Goal: Information Seeking & Learning: Check status

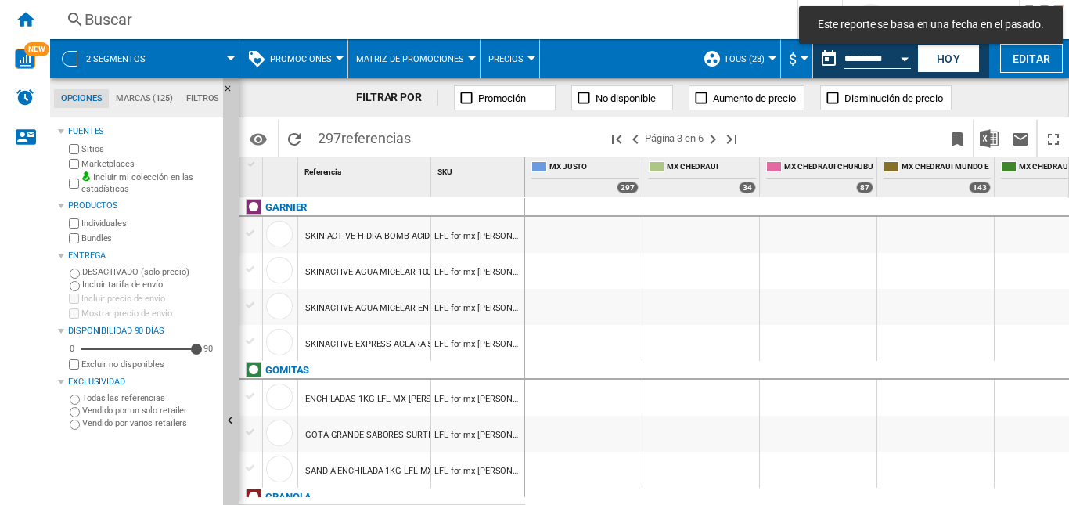
click at [119, 20] on div "Buscar" at bounding box center [421, 20] width 672 height 22
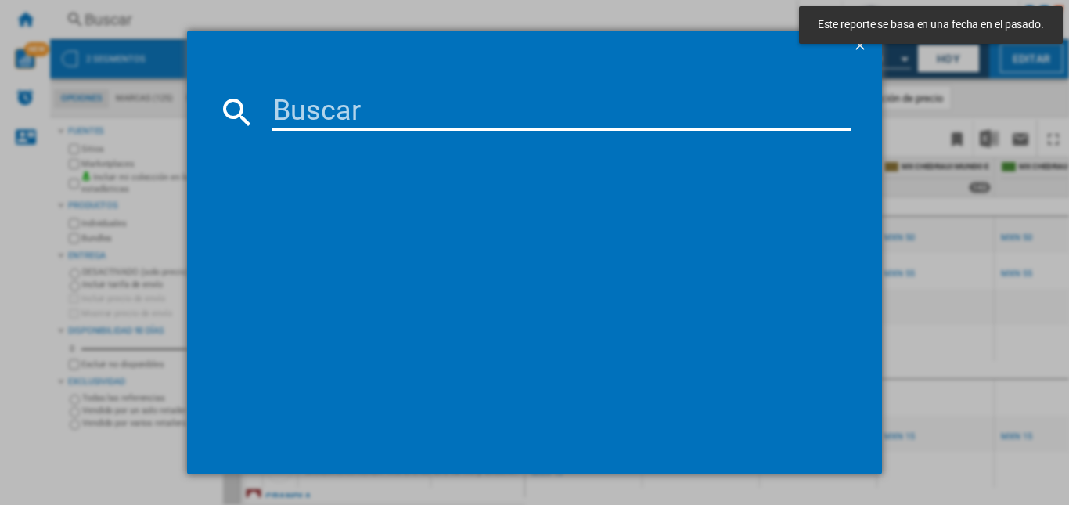
click at [939, 62] on div at bounding box center [534, 252] width 1069 height 505
click at [435, 103] on input at bounding box center [561, 112] width 579 height 38
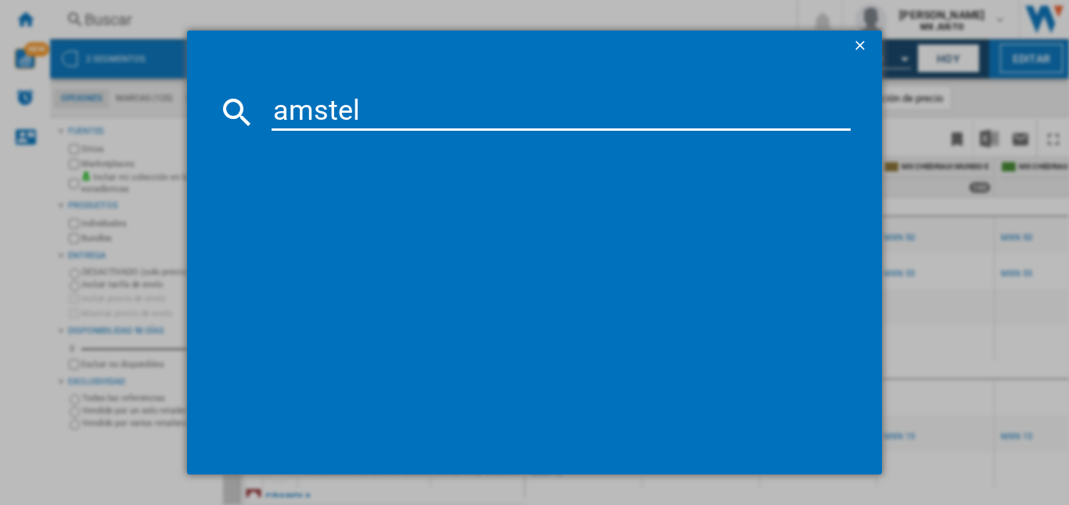
type input "amstel"
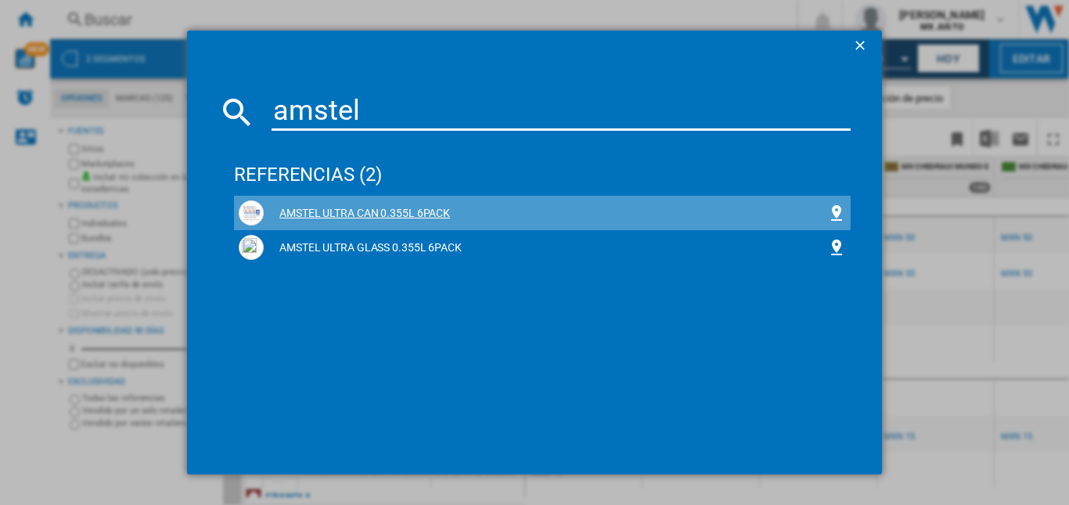
click at [396, 209] on div "AMSTEL ULTRA CAN 0.355L 6PACK" at bounding box center [546, 214] width 564 height 16
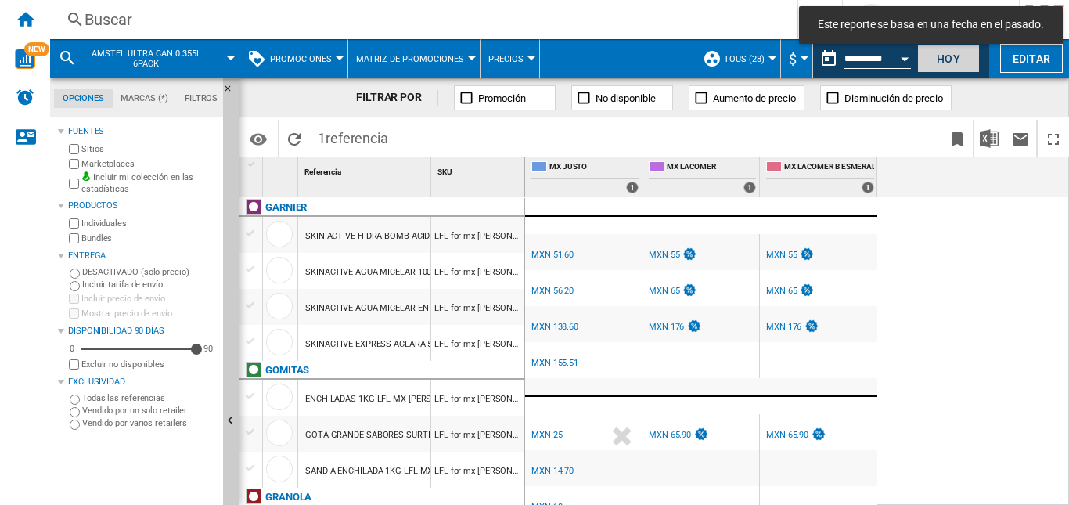
click at [945, 59] on button "Hoy" at bounding box center [949, 58] width 63 height 29
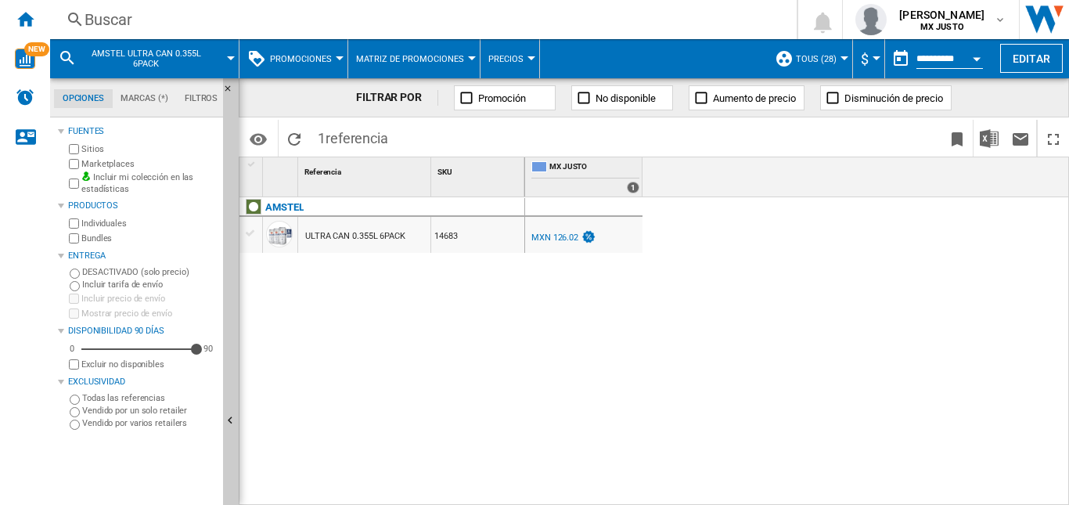
click at [979, 57] on button "Open calendar" at bounding box center [977, 56] width 28 height 28
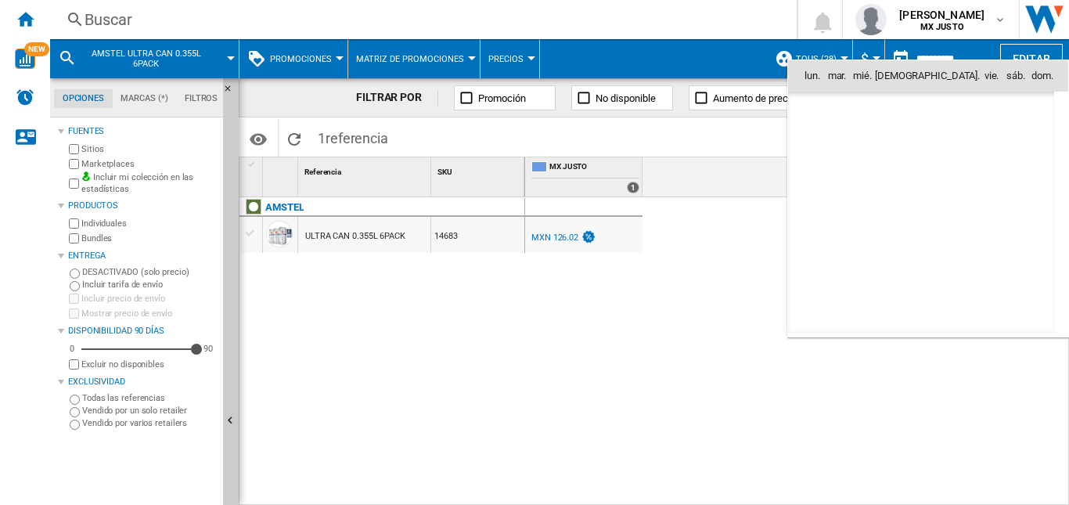
scroll to position [7469, 0]
click at [882, 150] on span "1" at bounding box center [886, 143] width 31 height 31
type input "**********"
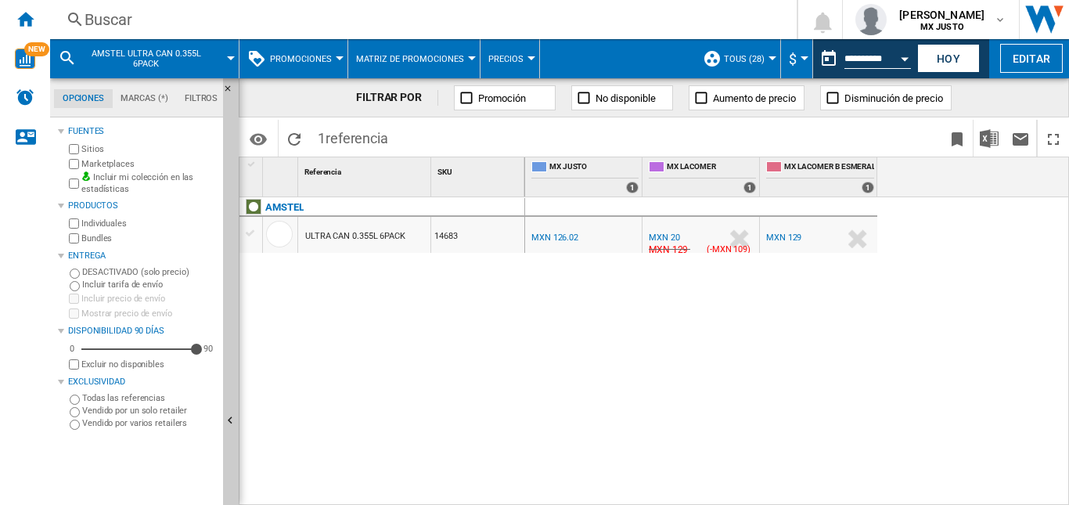
click at [672, 246] on div "MXN 129" at bounding box center [667, 250] width 41 height 16
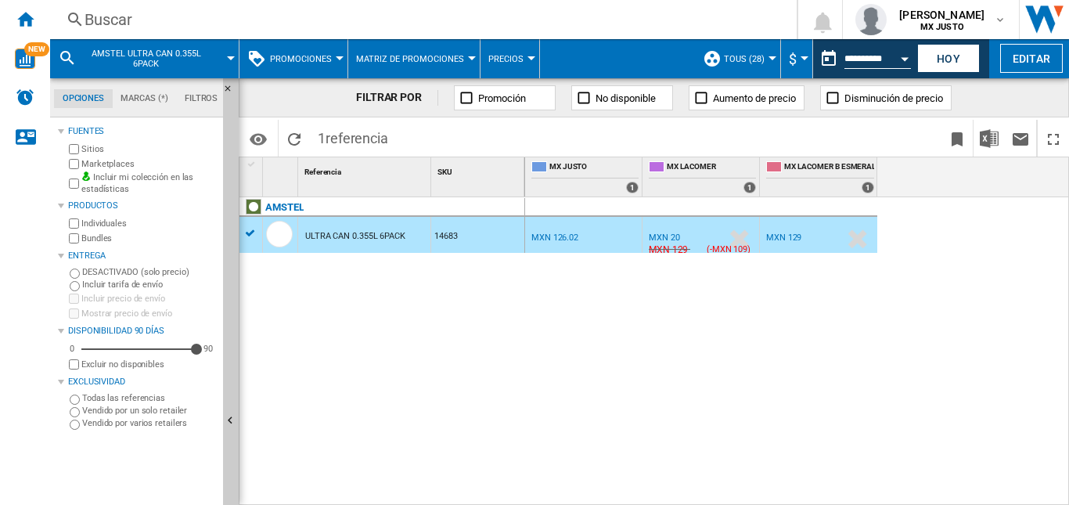
click at [667, 234] on div "MXN 20" at bounding box center [664, 238] width 31 height 10
click at [781, 233] on div "MXN 129" at bounding box center [783, 238] width 35 height 10
click at [679, 246] on div "MXN 129" at bounding box center [667, 250] width 41 height 16
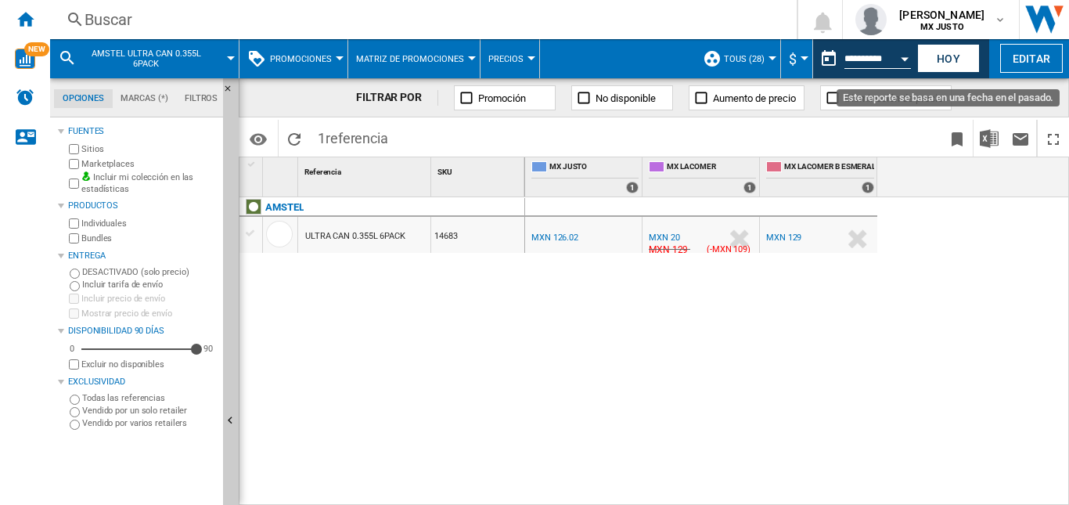
click at [900, 56] on button "Open calendar" at bounding box center [905, 56] width 28 height 28
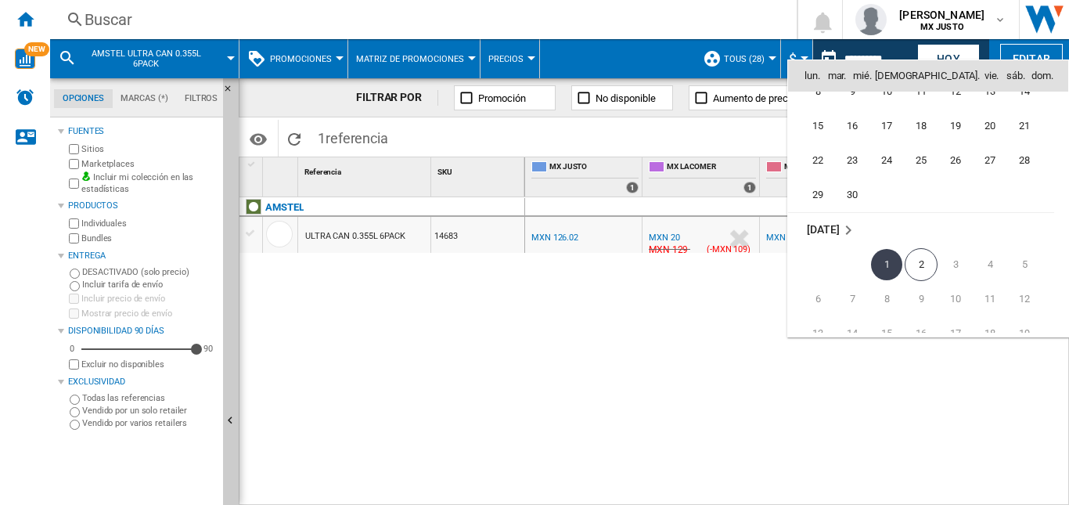
scroll to position [7312, 0]
click at [860, 230] on span "30" at bounding box center [852, 230] width 31 height 31
type input "**********"
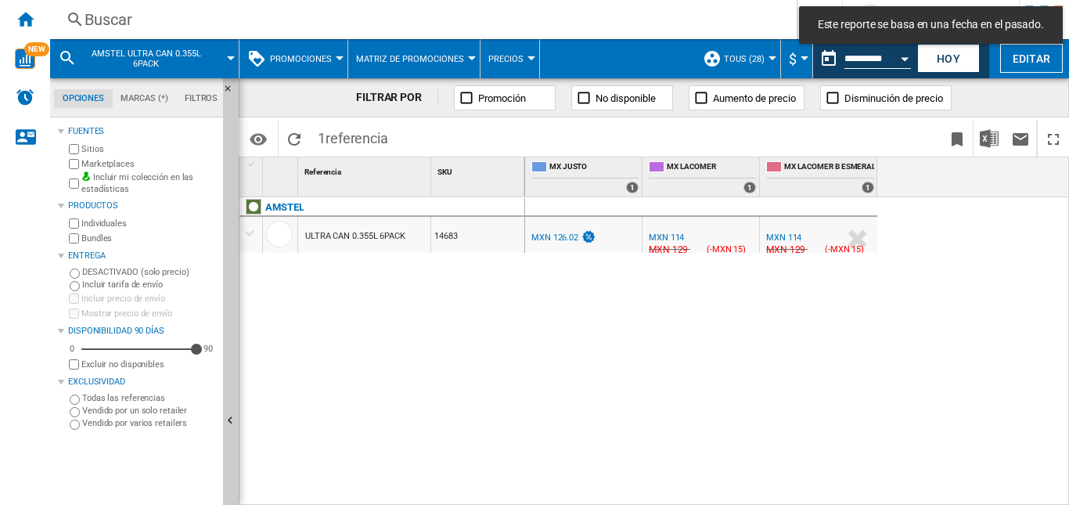
click at [670, 234] on div "MXN 114" at bounding box center [666, 238] width 35 height 10
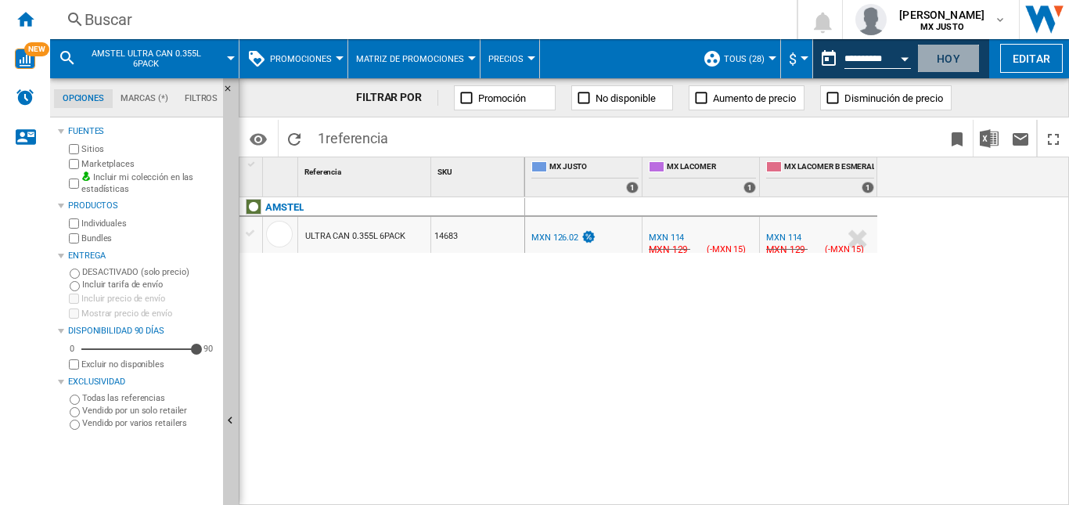
click at [950, 63] on button "Hoy" at bounding box center [949, 58] width 63 height 29
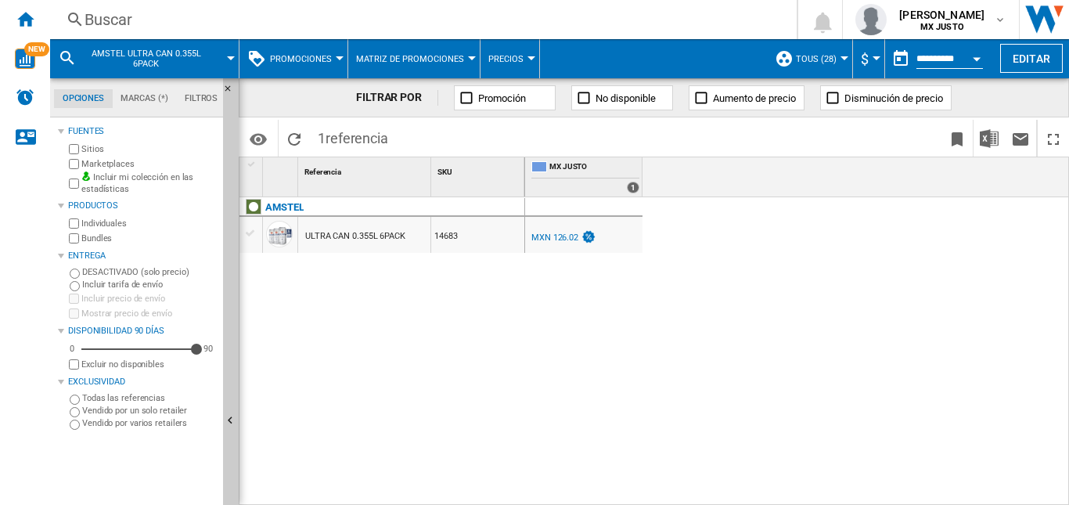
click at [972, 57] on button "Open calendar" at bounding box center [977, 56] width 28 height 28
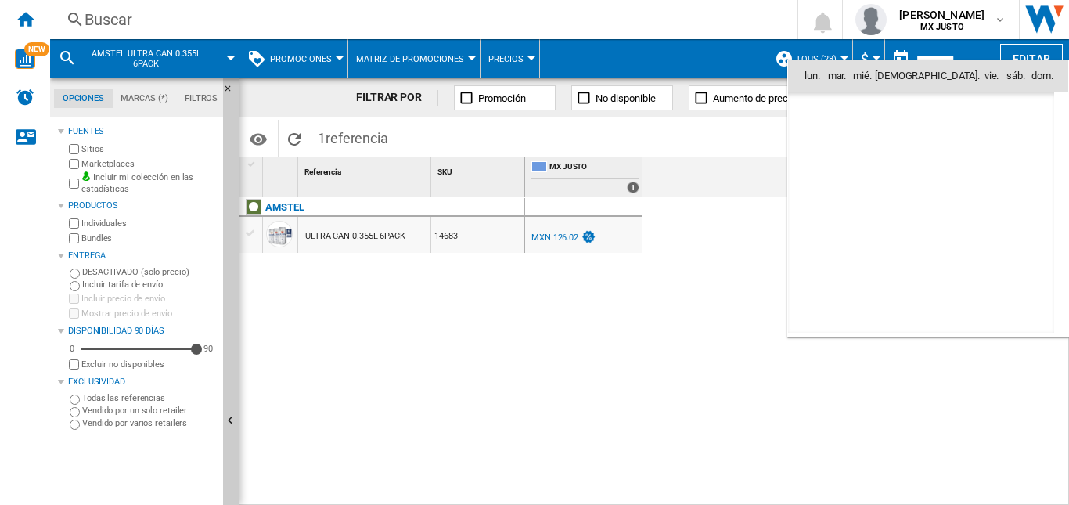
scroll to position [7469, 0]
click at [889, 138] on span "1" at bounding box center [886, 143] width 31 height 31
type input "**********"
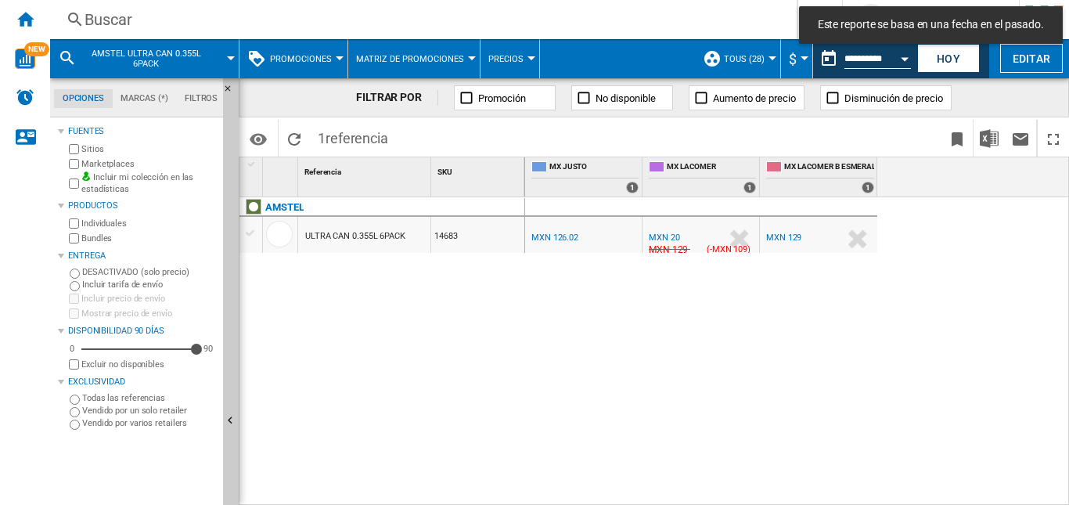
click at [669, 234] on div "MXN 20" at bounding box center [664, 238] width 31 height 10
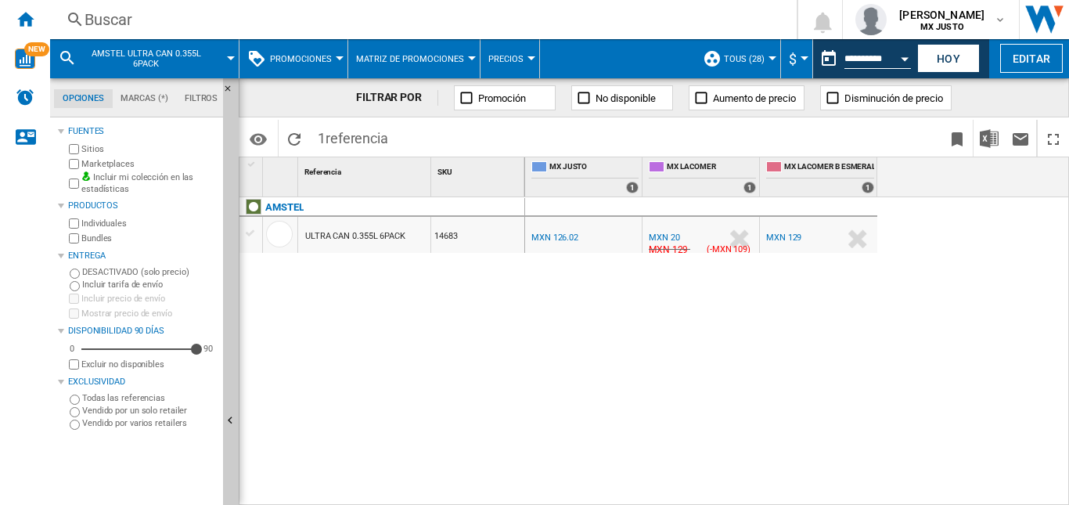
click at [454, 398] on div "AMSTEL ULTRA CAN 0.355L 6PACK 14683" at bounding box center [383, 347] width 286 height 300
click at [672, 236] on div "MXN 20" at bounding box center [664, 238] width 31 height 10
click at [972, 56] on button "Hoy" at bounding box center [949, 58] width 63 height 29
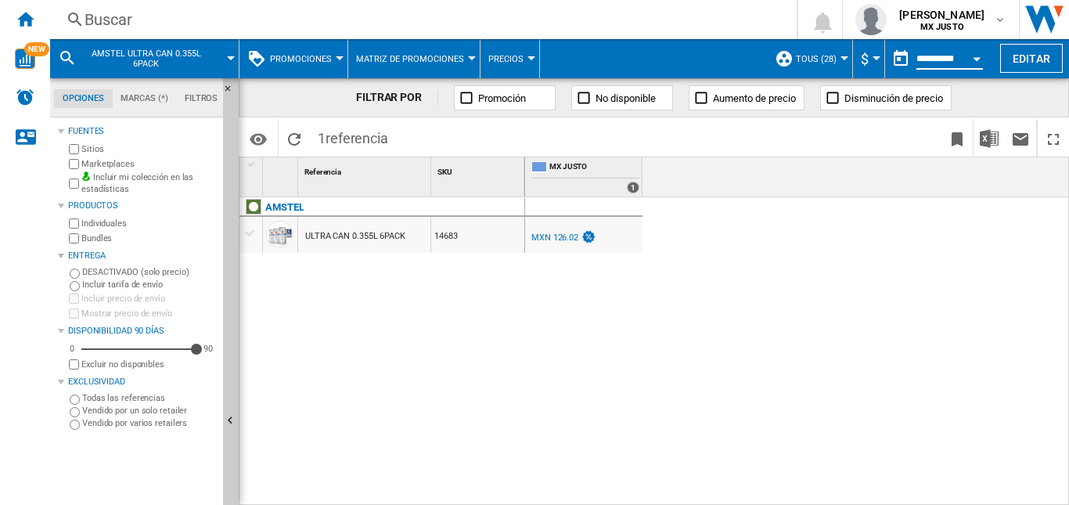
click at [935, 54] on input "**********" at bounding box center [950, 61] width 67 height 14
click at [975, 53] on button "Open calendar" at bounding box center [977, 56] width 28 height 28
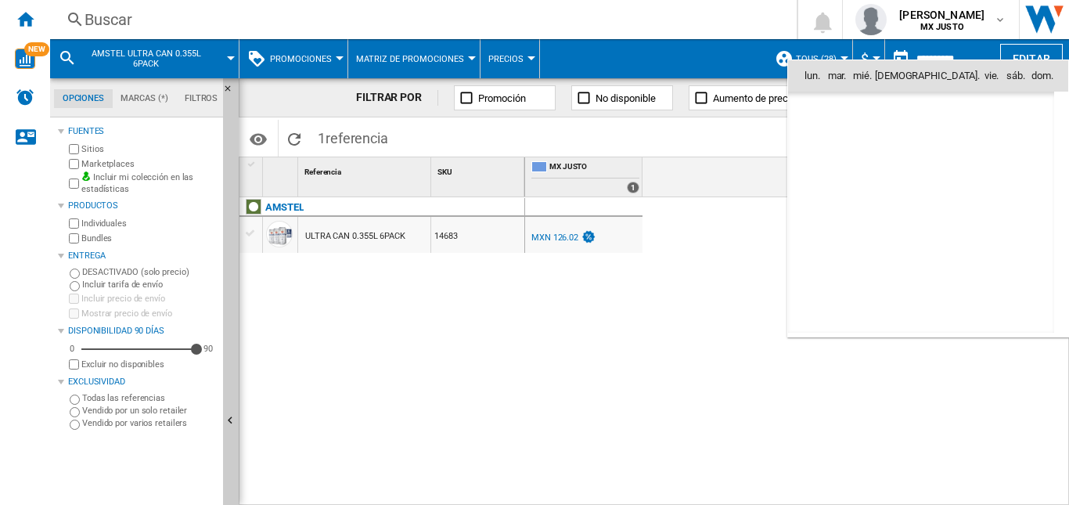
scroll to position [7469, 0]
click at [885, 153] on span "1" at bounding box center [886, 143] width 31 height 31
type input "**********"
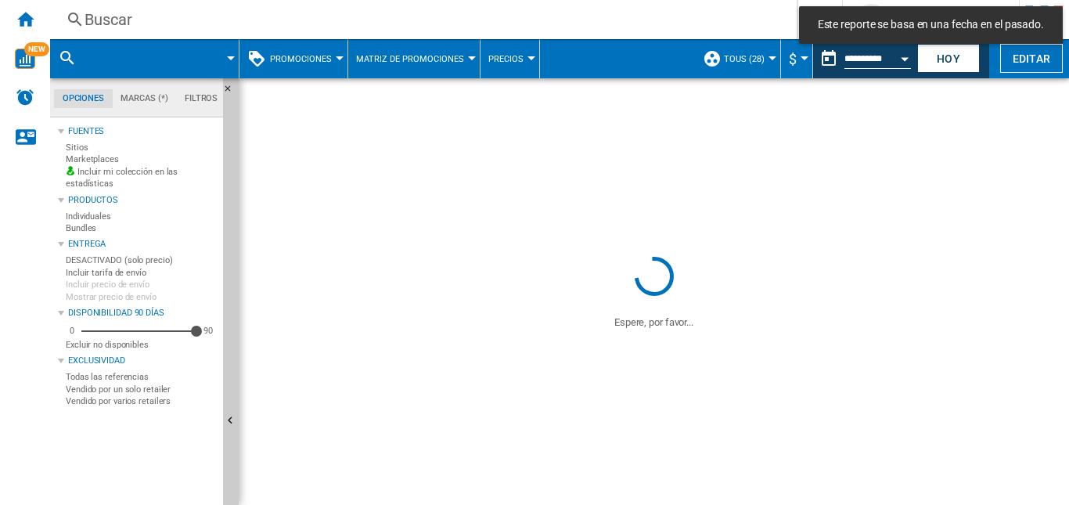
click at [182, 17] on div "Buscar" at bounding box center [421, 20] width 672 height 22
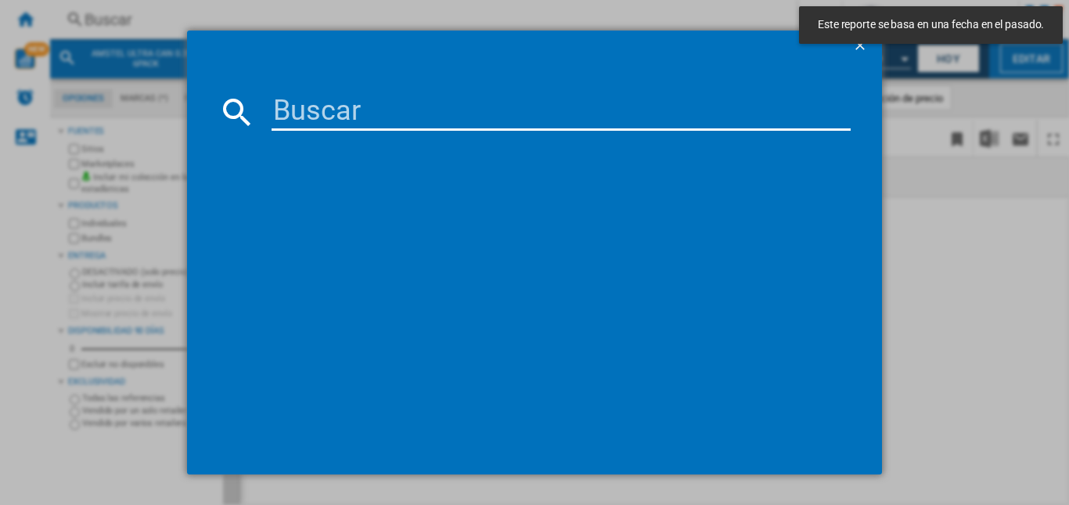
click at [434, 121] on input at bounding box center [561, 112] width 579 height 38
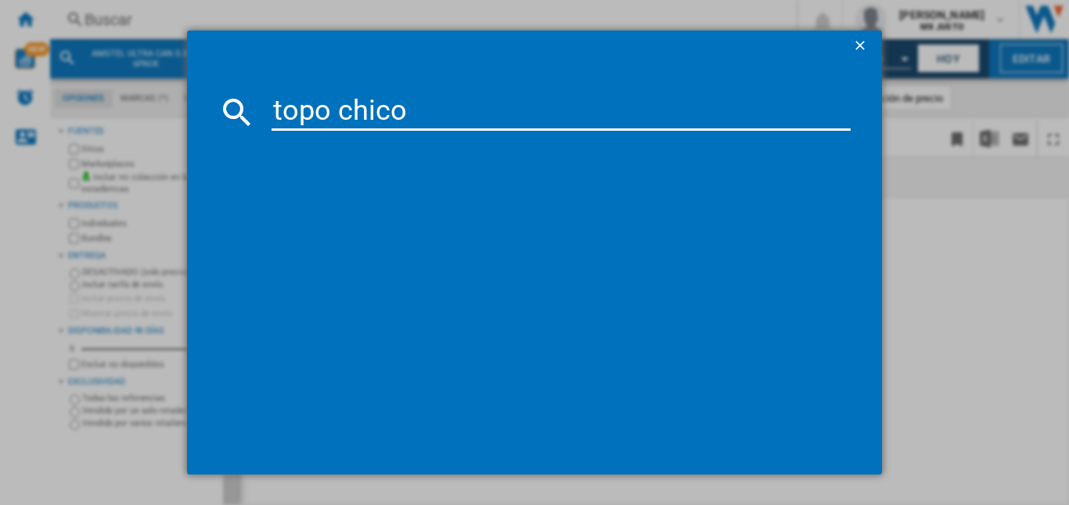
type input "topo chico"
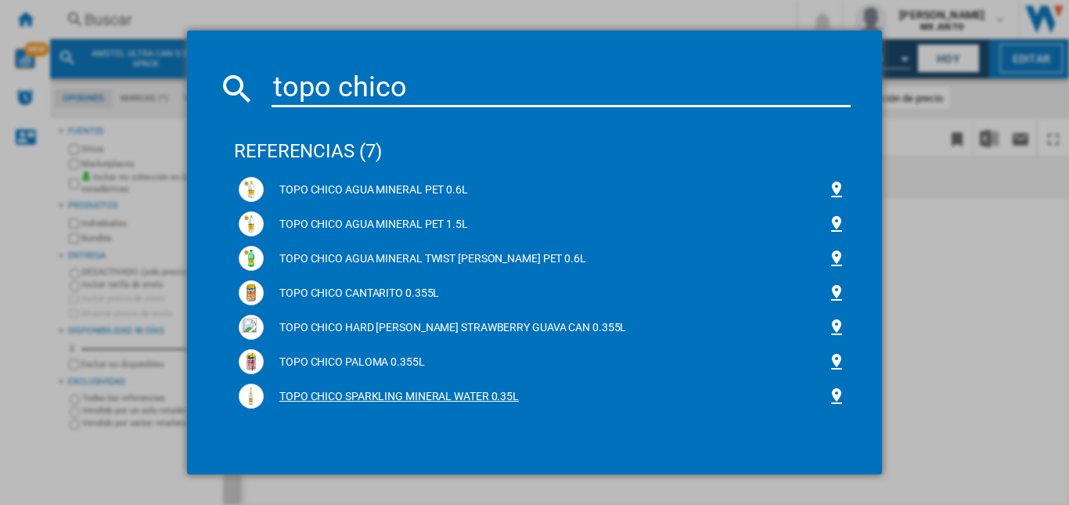
scroll to position [28, 0]
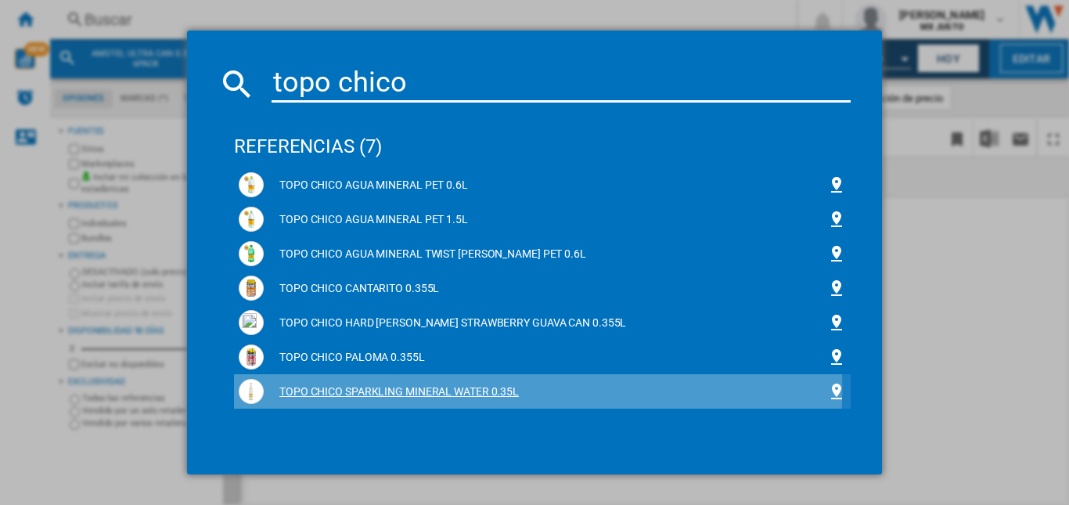
click at [416, 388] on div "TOPO CHICO SPARKLING MINERAL WATER 0.35L" at bounding box center [546, 392] width 564 height 16
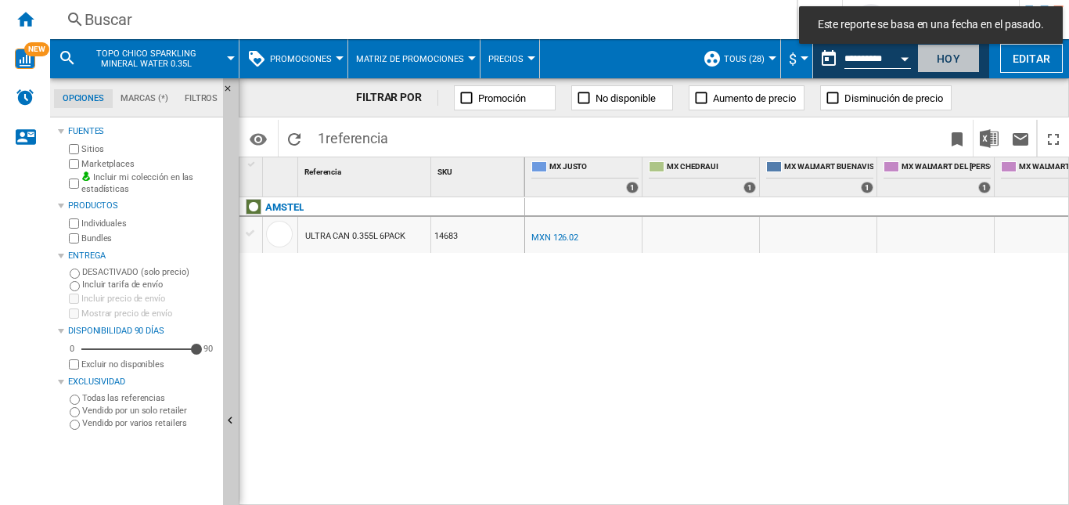
click at [952, 54] on button "Hoy" at bounding box center [949, 58] width 63 height 29
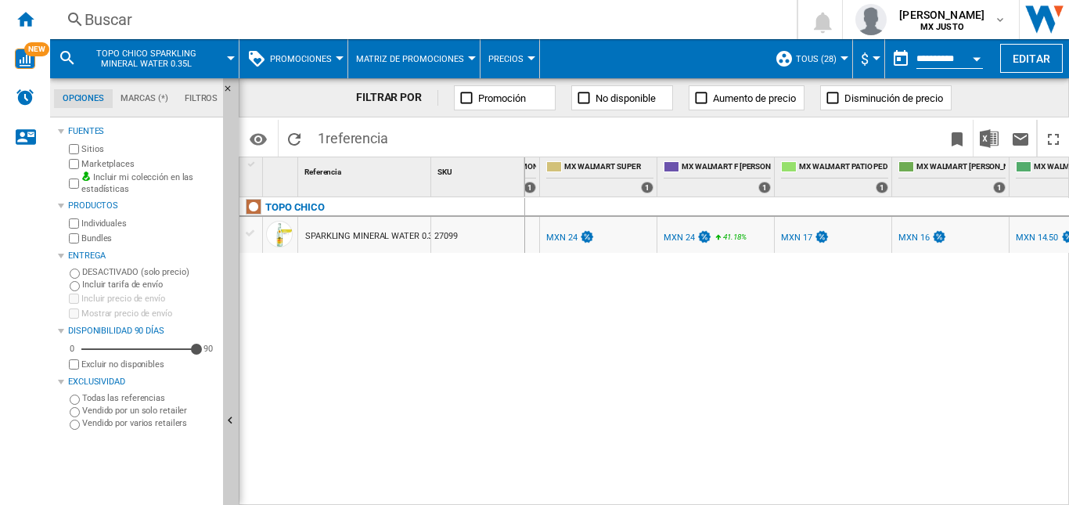
scroll to position [0, 395]
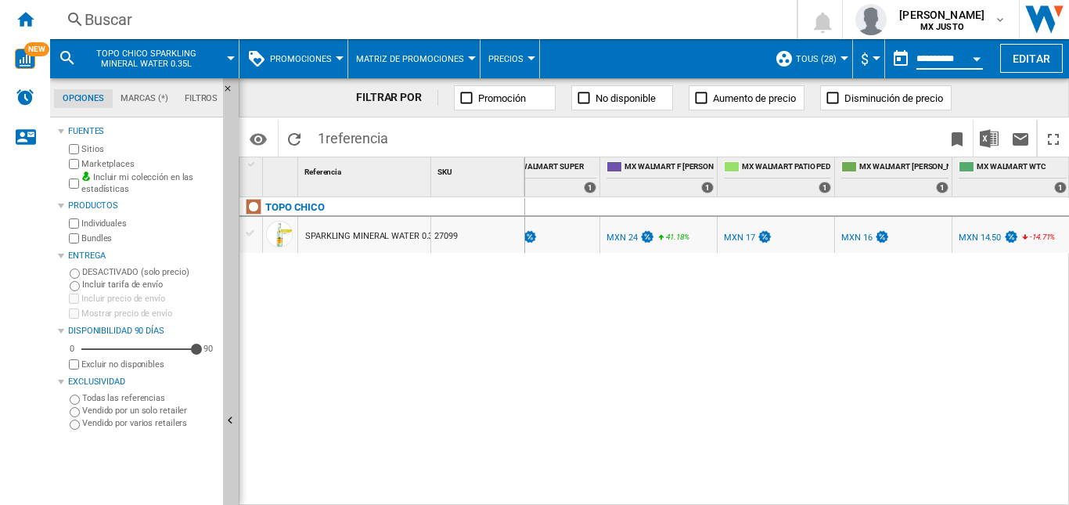
click at [939, 61] on input "**********" at bounding box center [950, 61] width 67 height 14
click at [970, 64] on button "Open calendar" at bounding box center [977, 56] width 28 height 28
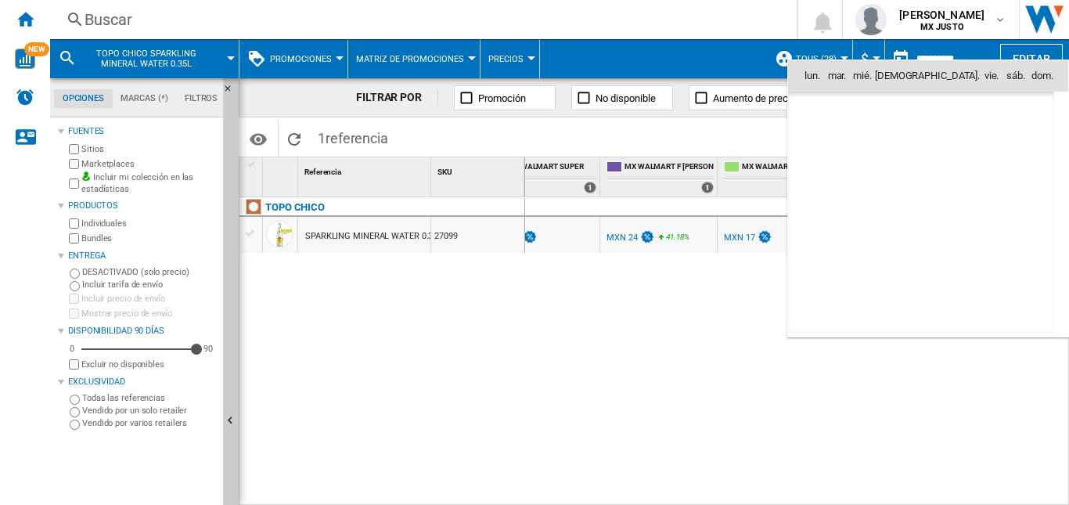
click at [971, 59] on div "lun. mar. mié. jue. vie. sáb. dom. jul. 25 1 2 3 4 5 6 7 8 9 10 11 12 13 14 15 …" at bounding box center [929, 198] width 282 height 278
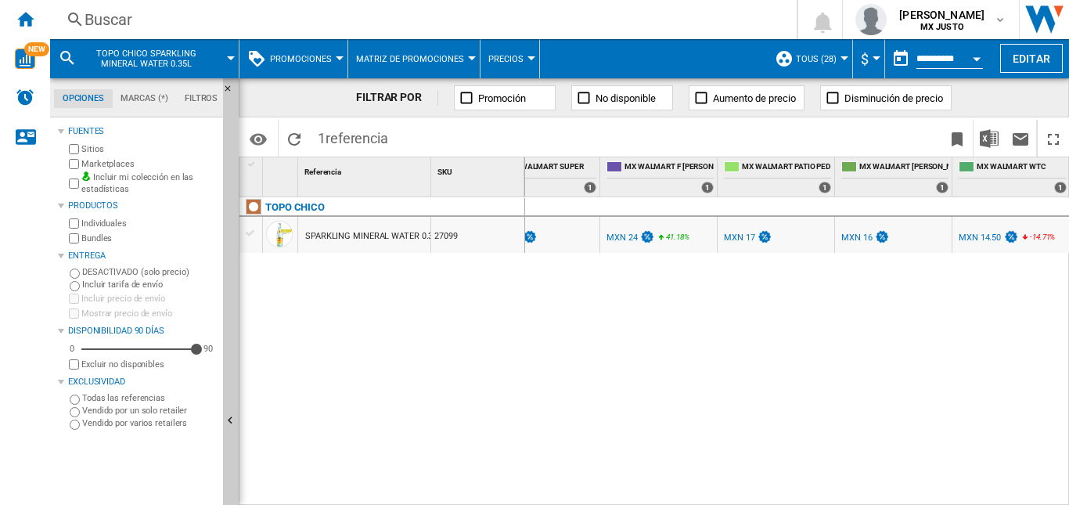
click at [983, 51] on button "Open calendar" at bounding box center [977, 56] width 28 height 28
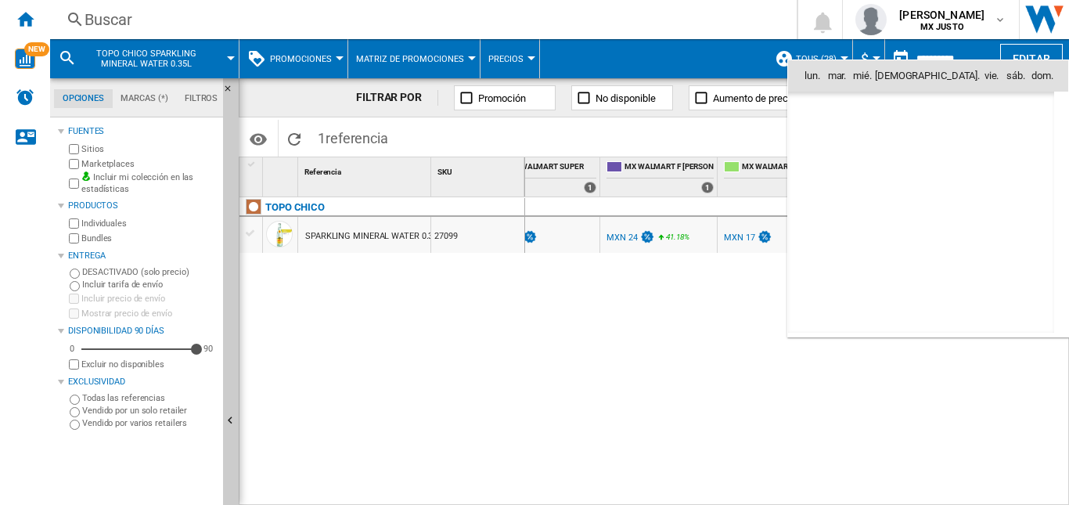
scroll to position [7469, 0]
click at [892, 138] on span "1" at bounding box center [886, 143] width 31 height 31
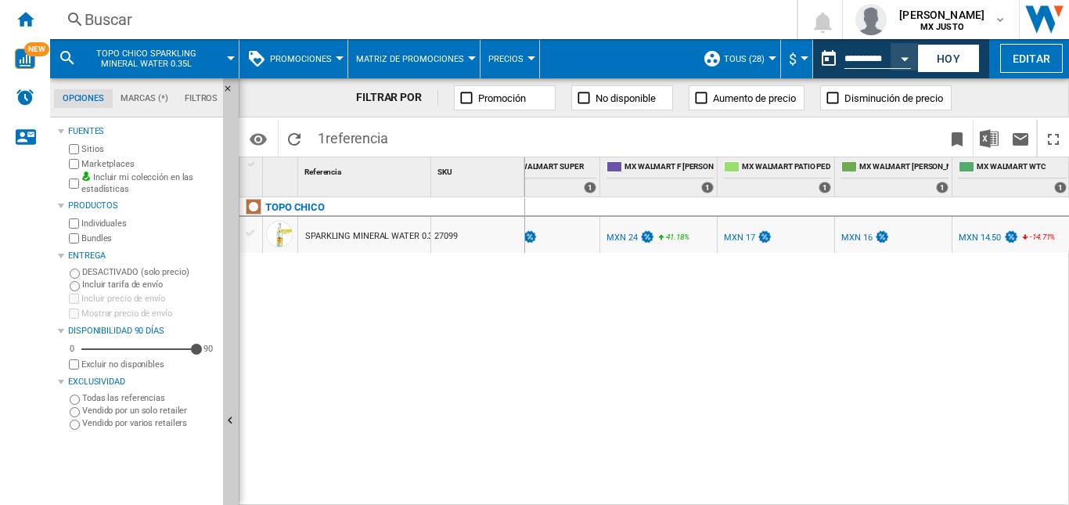
type input "**********"
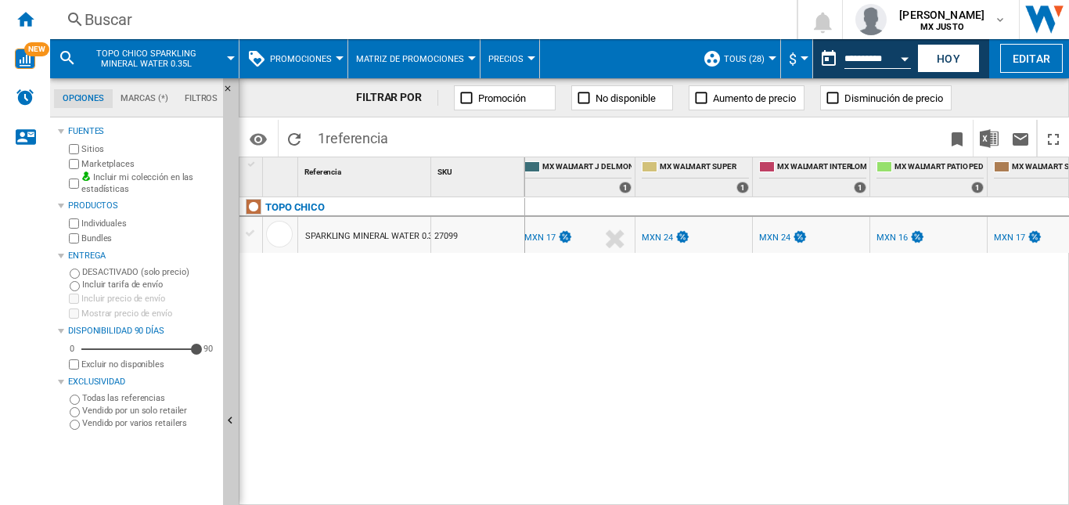
scroll to position [0, 629]
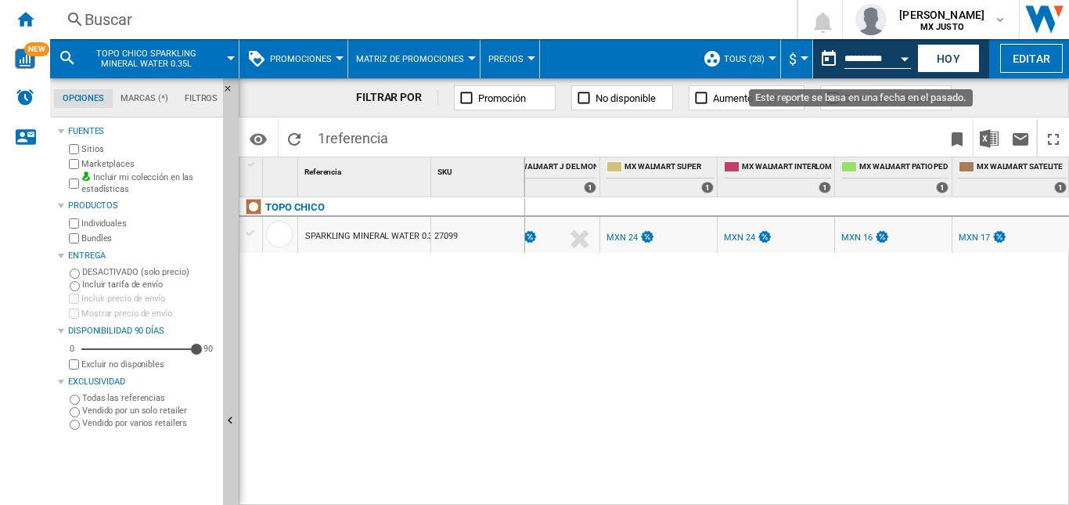
click at [904, 57] on div "Open calendar" at bounding box center [905, 59] width 8 height 4
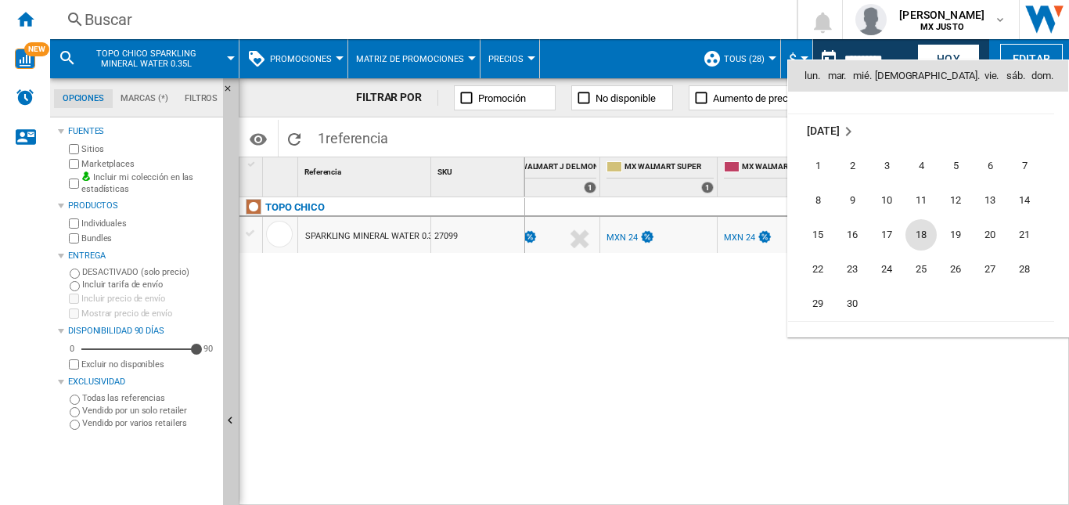
scroll to position [7234, 0]
click at [862, 300] on span "30" at bounding box center [852, 309] width 31 height 31
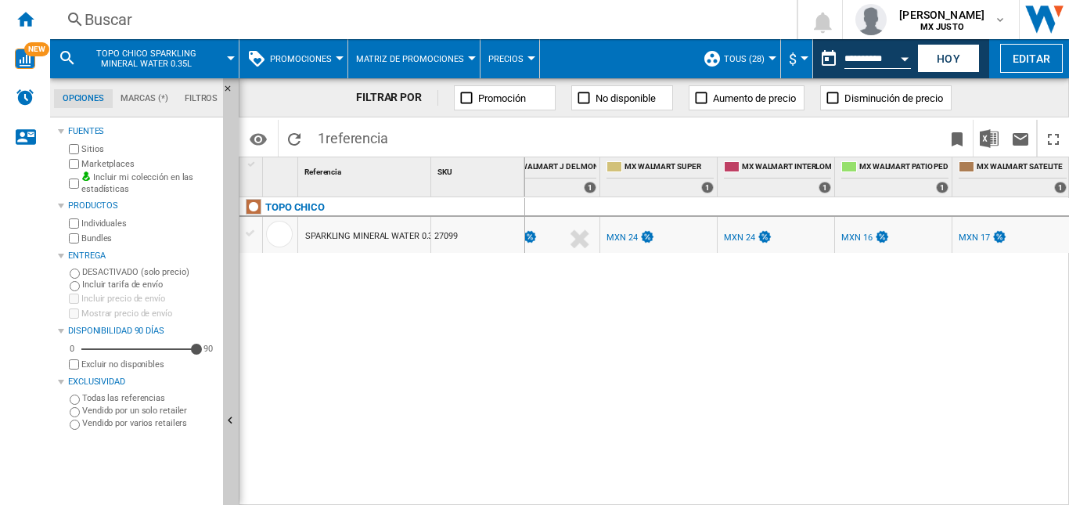
type input "**********"
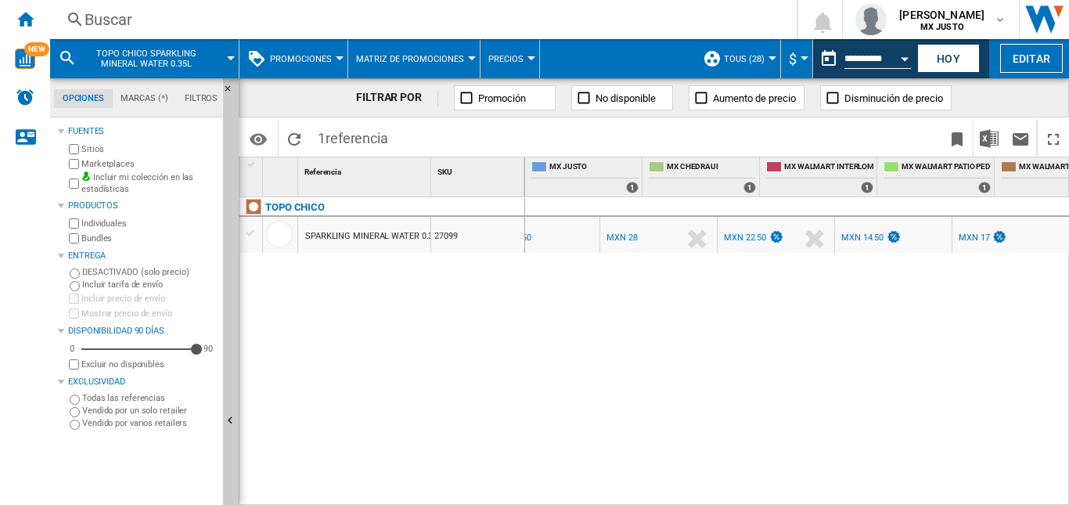
scroll to position [0, 42]
